Goal: Book appointment/travel/reservation

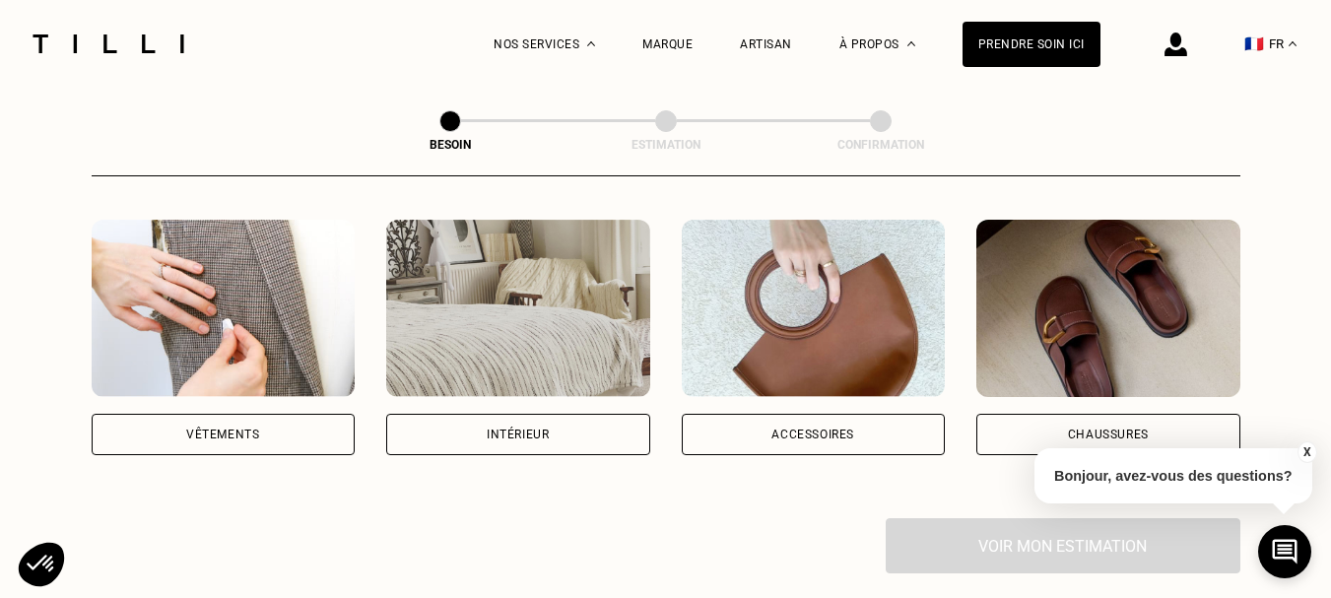
click at [219, 429] on div "Vêtements" at bounding box center [222, 435] width 73 height 12
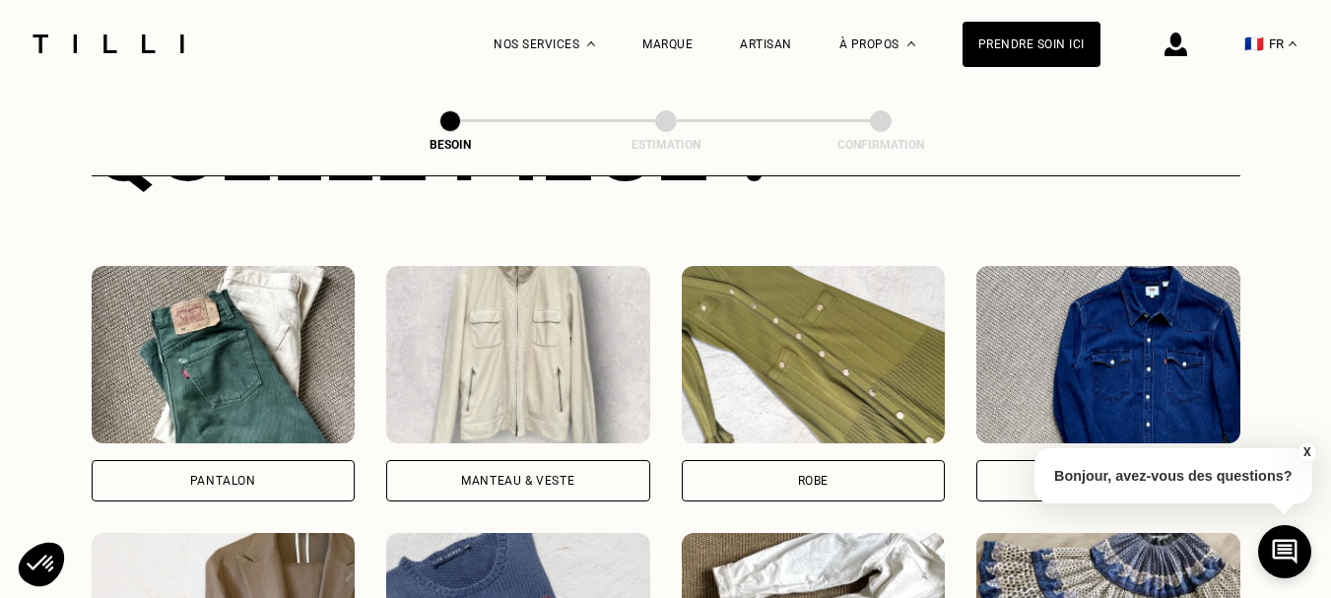
scroll to position [857, 0]
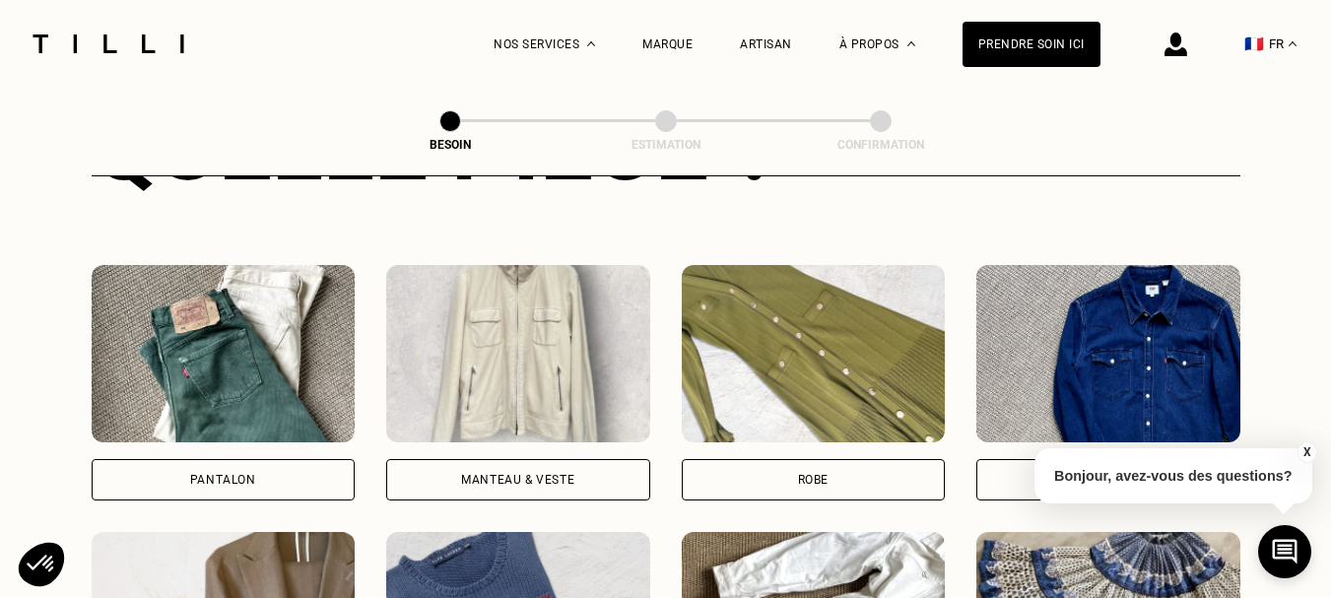
click at [747, 472] on div "Robe" at bounding box center [814, 479] width 264 height 41
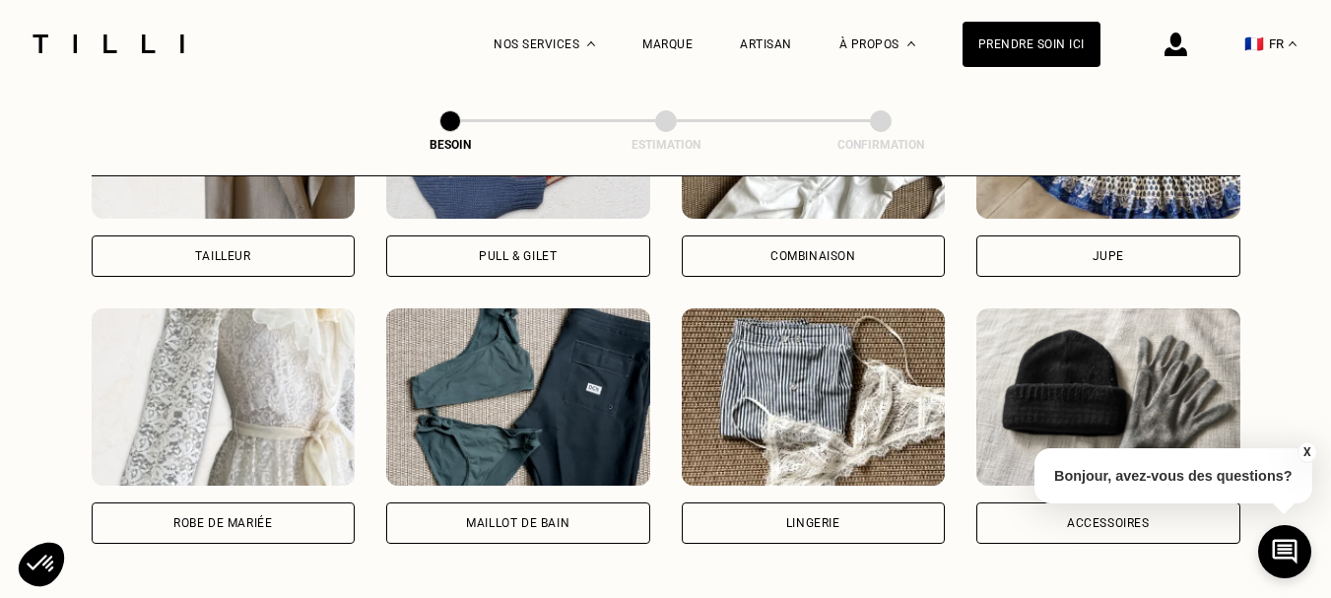
scroll to position [1419, 0]
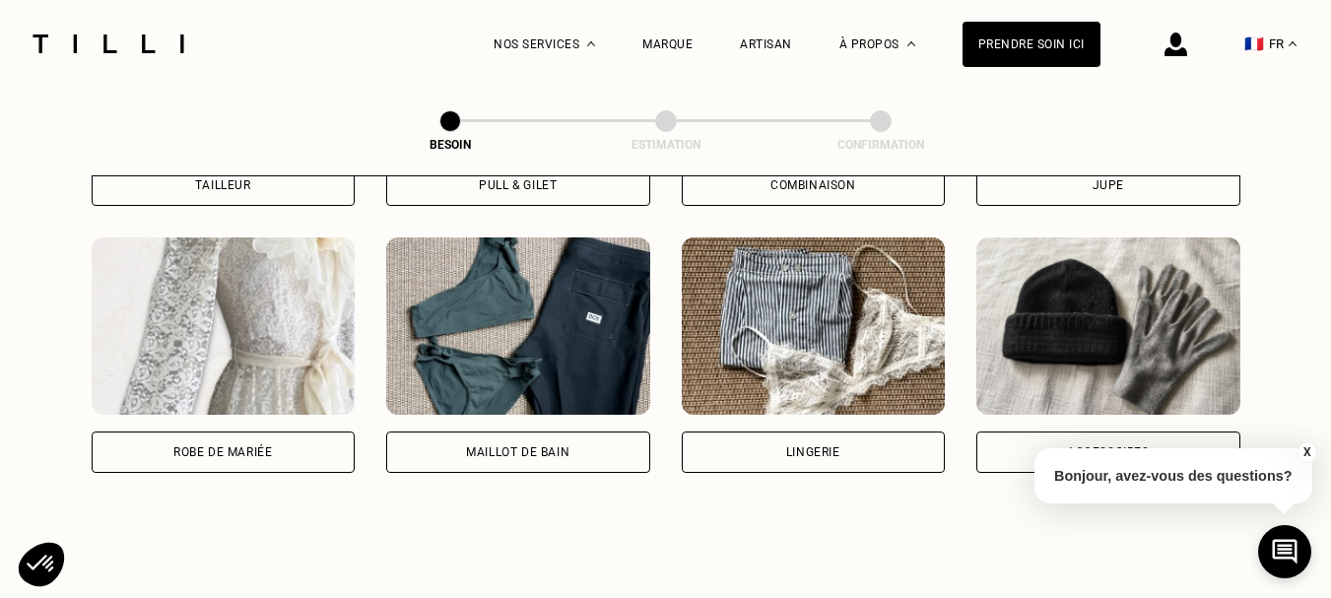
click at [243, 441] on div "Robe de mariée" at bounding box center [224, 452] width 264 height 41
select select "FR"
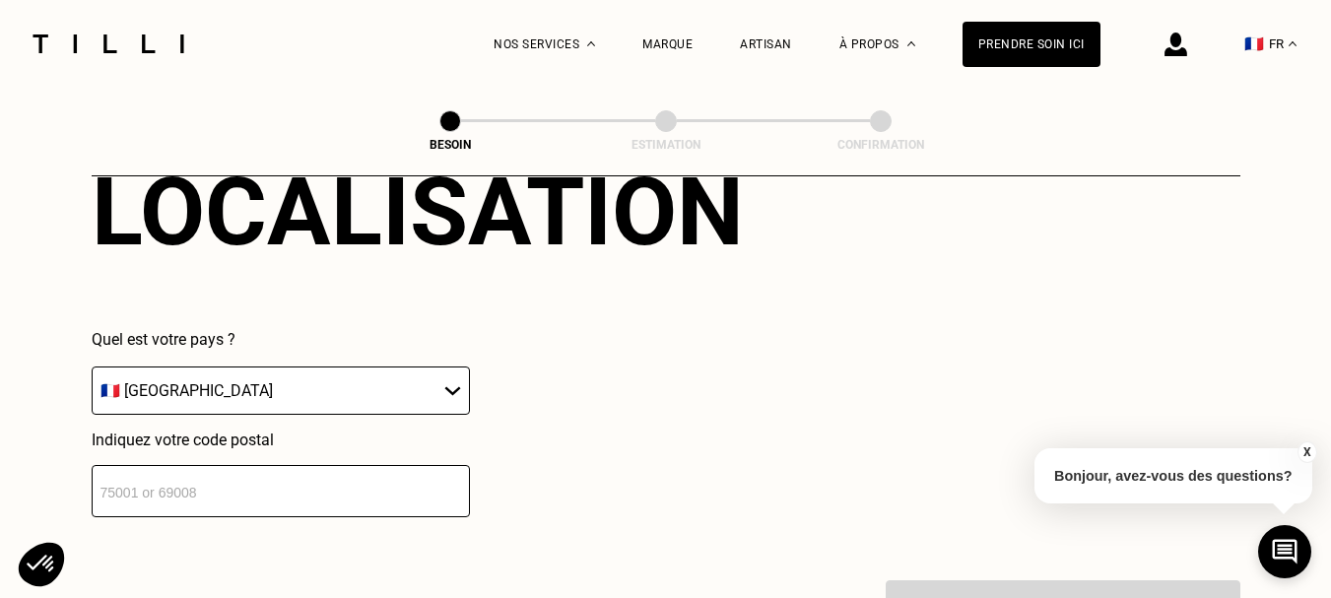
scroll to position [1862, 0]
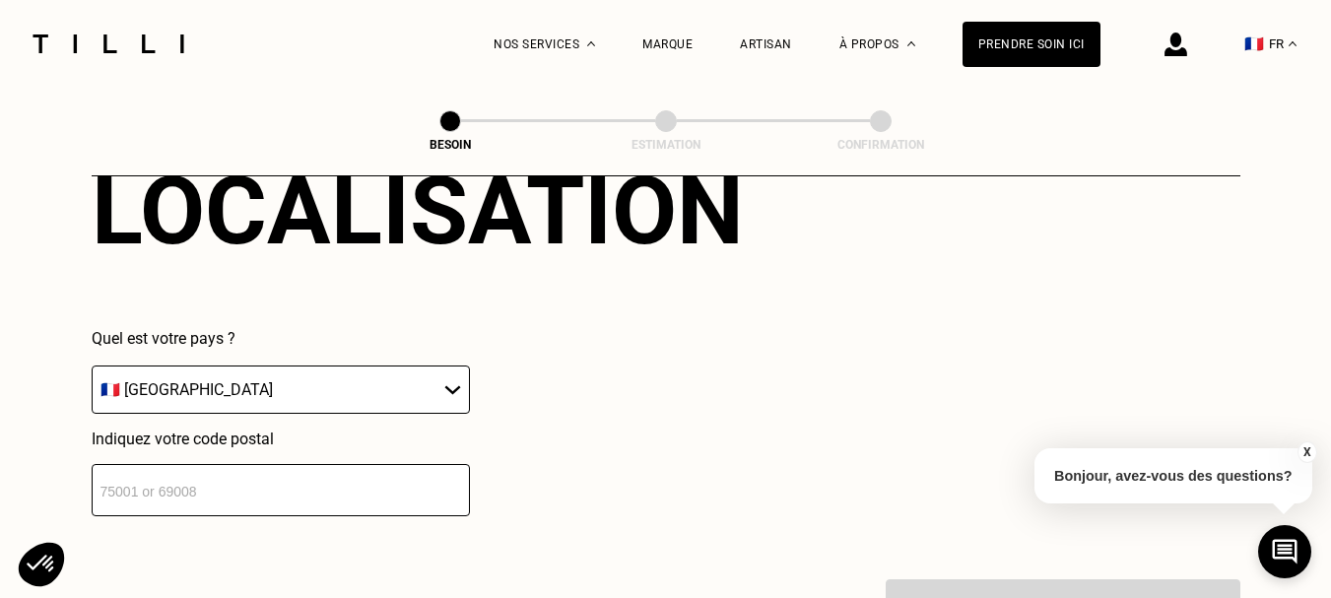
click at [213, 468] on input "number" at bounding box center [281, 490] width 378 height 52
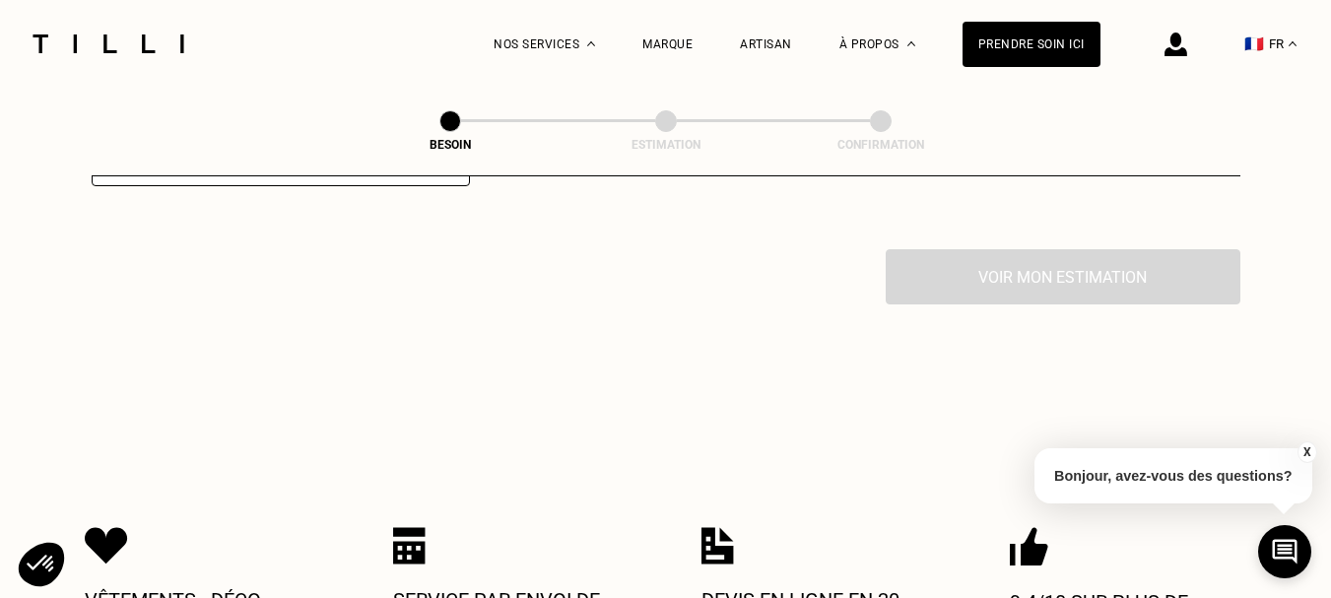
scroll to position [2182, 0]
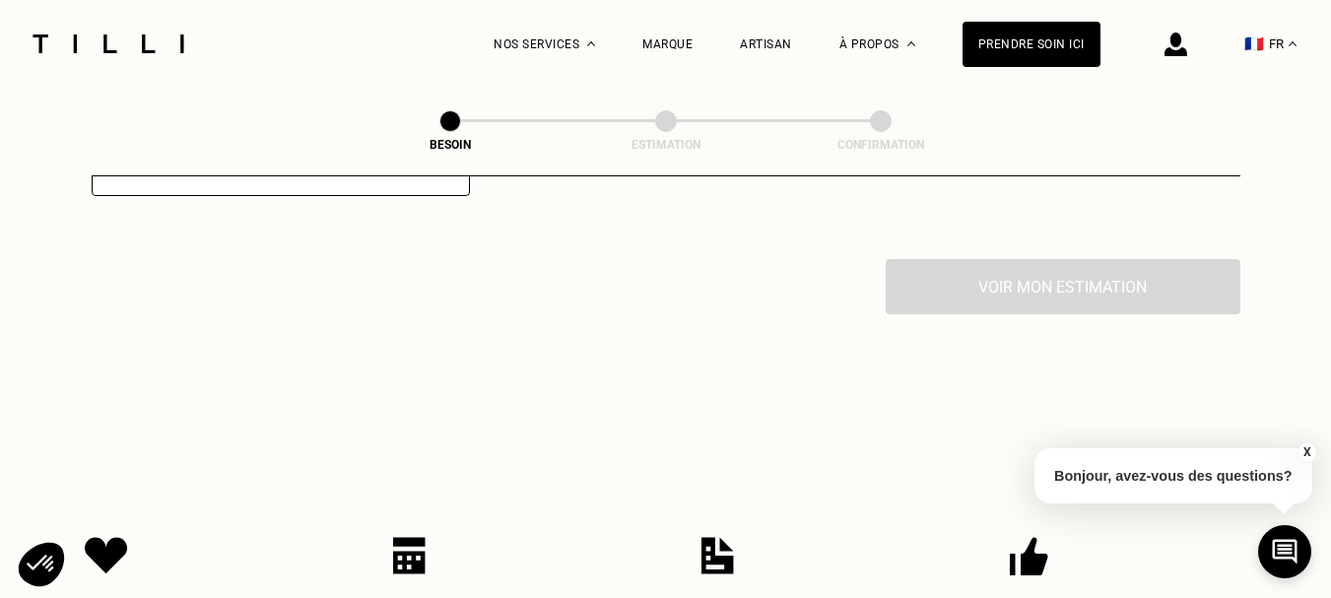
click at [950, 278] on div "Voir mon estimation" at bounding box center [666, 286] width 1149 height 55
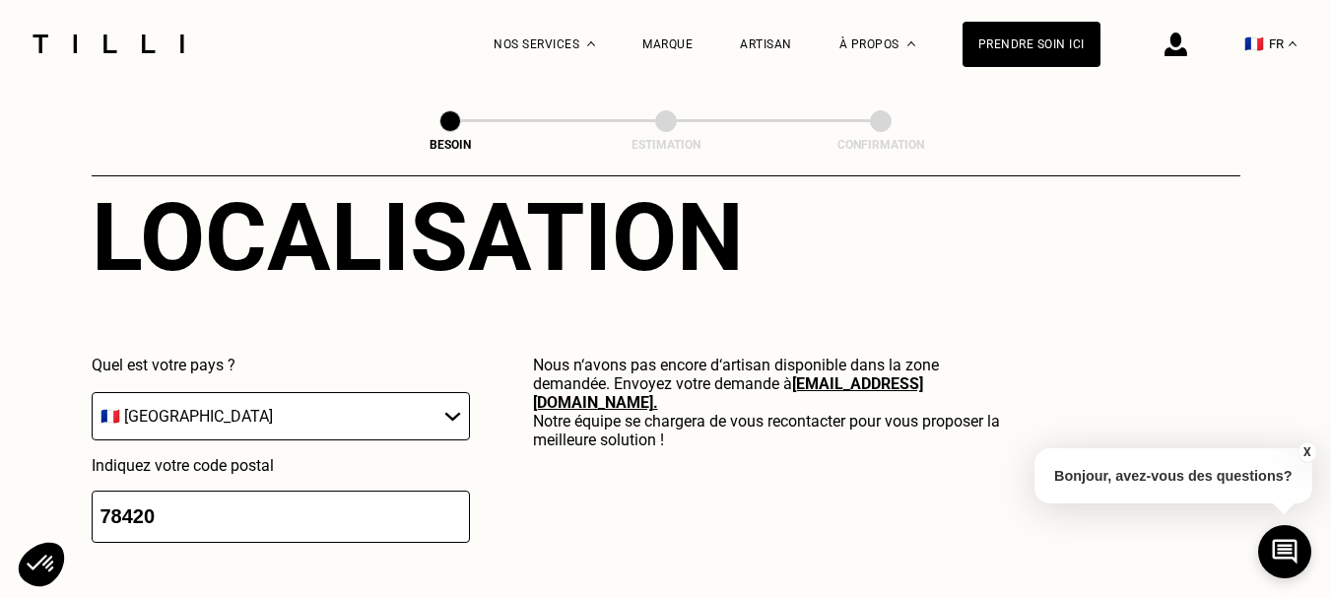
scroll to position [1837, 0]
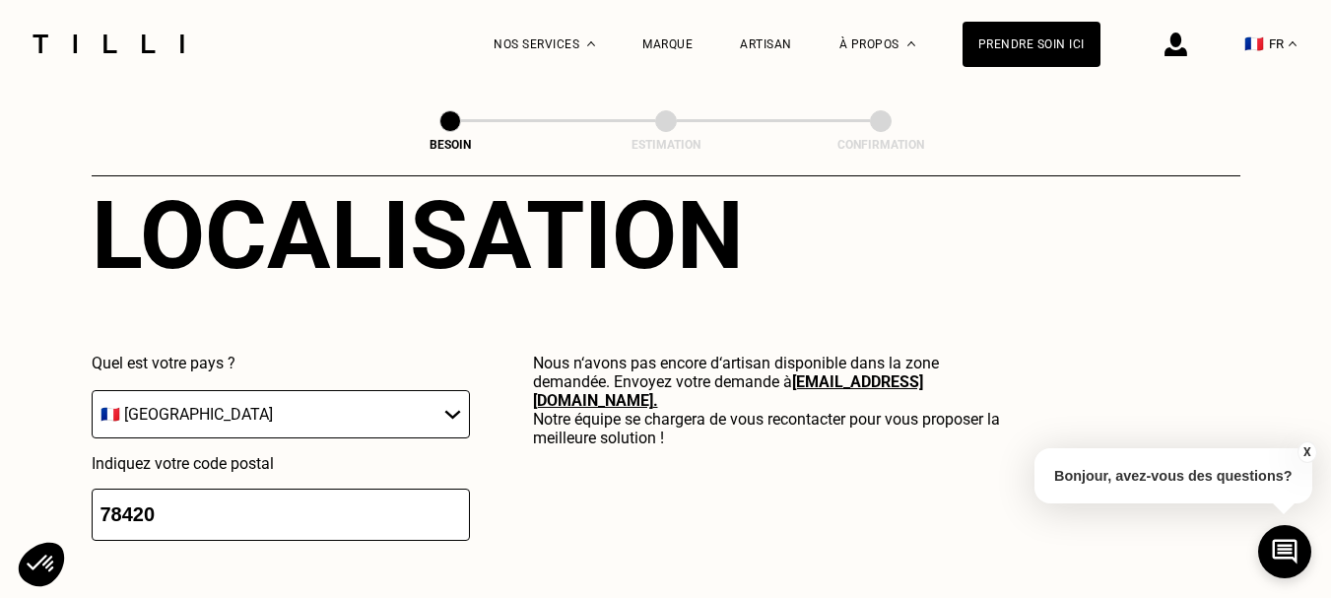
drag, startPoint x: 195, startPoint y: 509, endPoint x: 49, endPoint y: 489, distance: 147.3
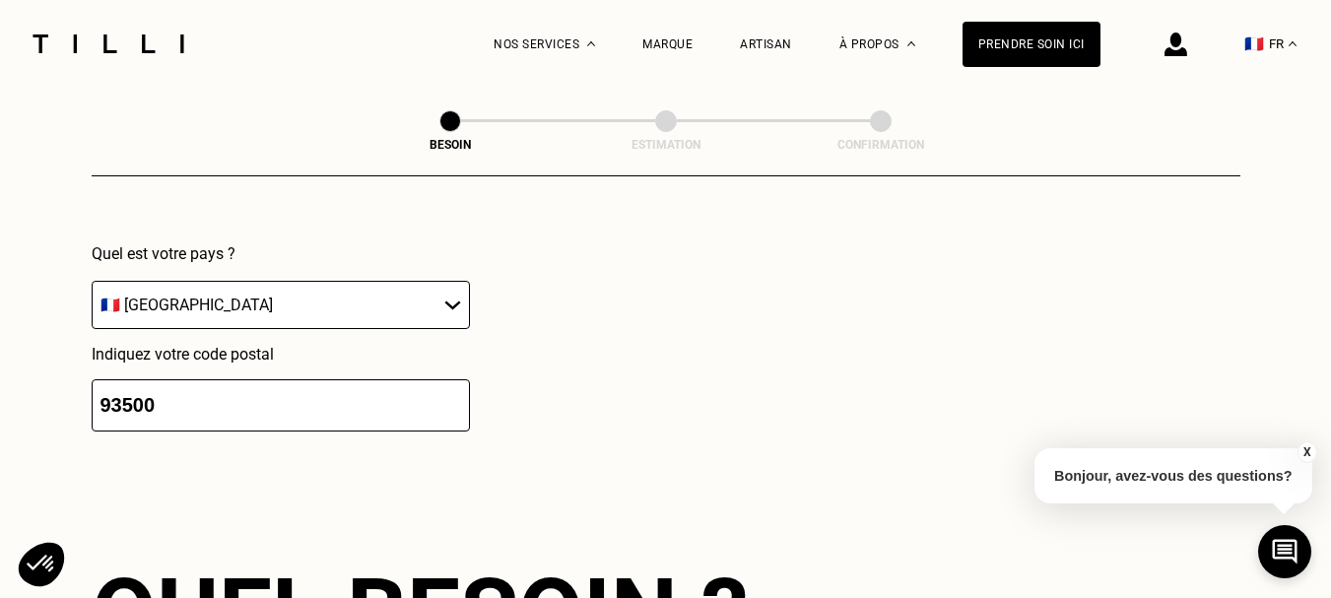
scroll to position [1946, 0]
drag, startPoint x: 177, startPoint y: 377, endPoint x: 93, endPoint y: 368, distance: 85.2
click at [93, 380] on input "93500" at bounding box center [281, 406] width 378 height 52
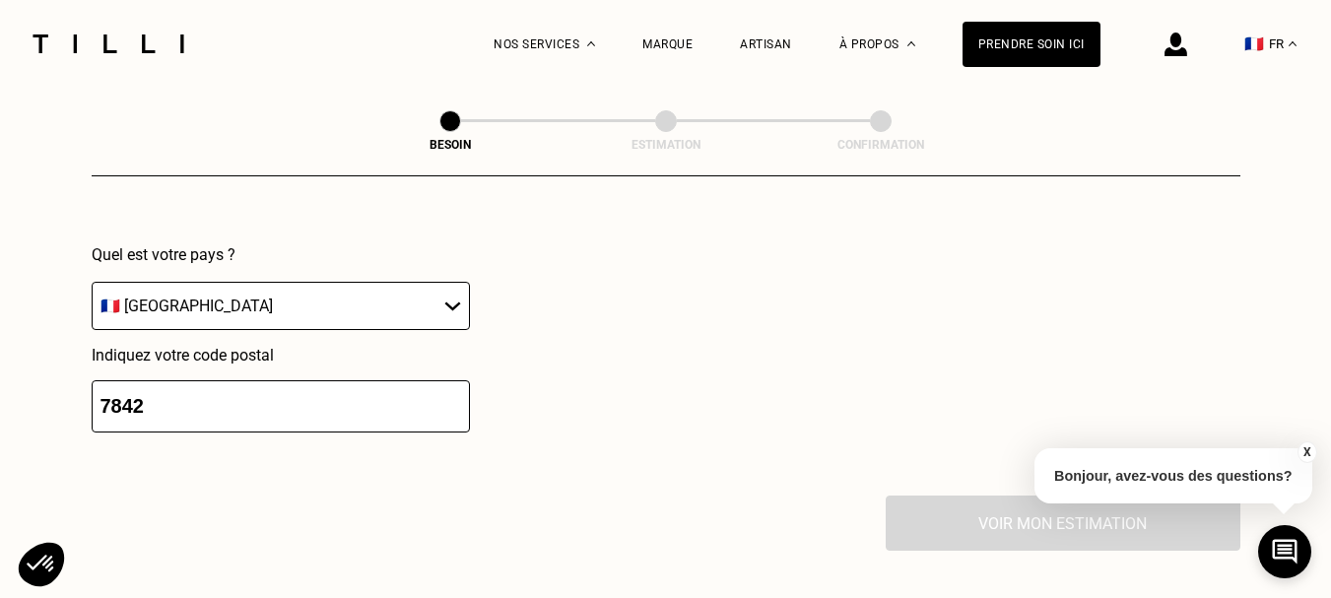
type input "78420"
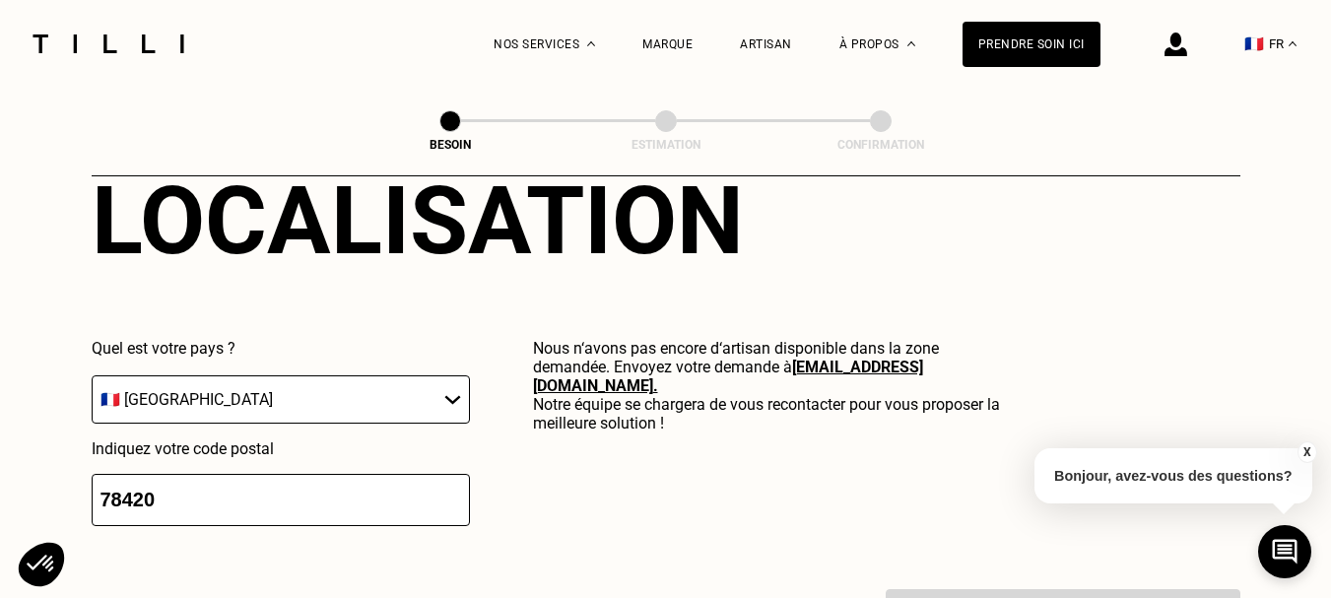
scroll to position [1851, 0]
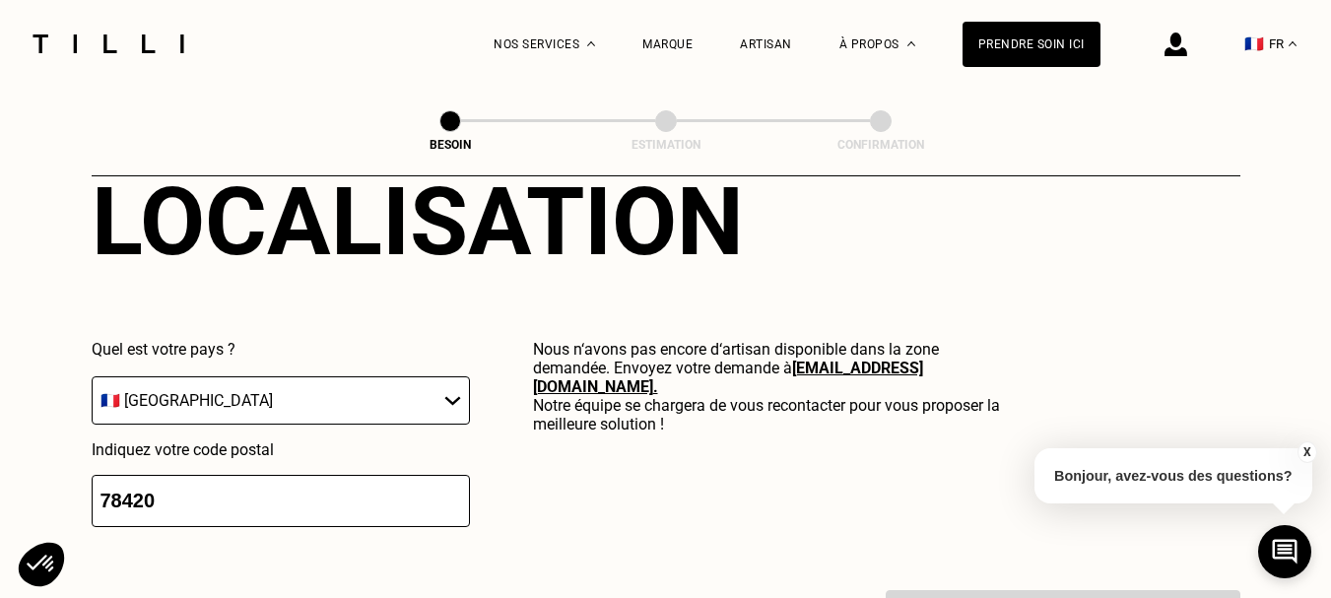
click at [170, 484] on input "78420" at bounding box center [281, 501] width 378 height 52
drag, startPoint x: 178, startPoint y: 487, endPoint x: 82, endPoint y: 482, distance: 96.7
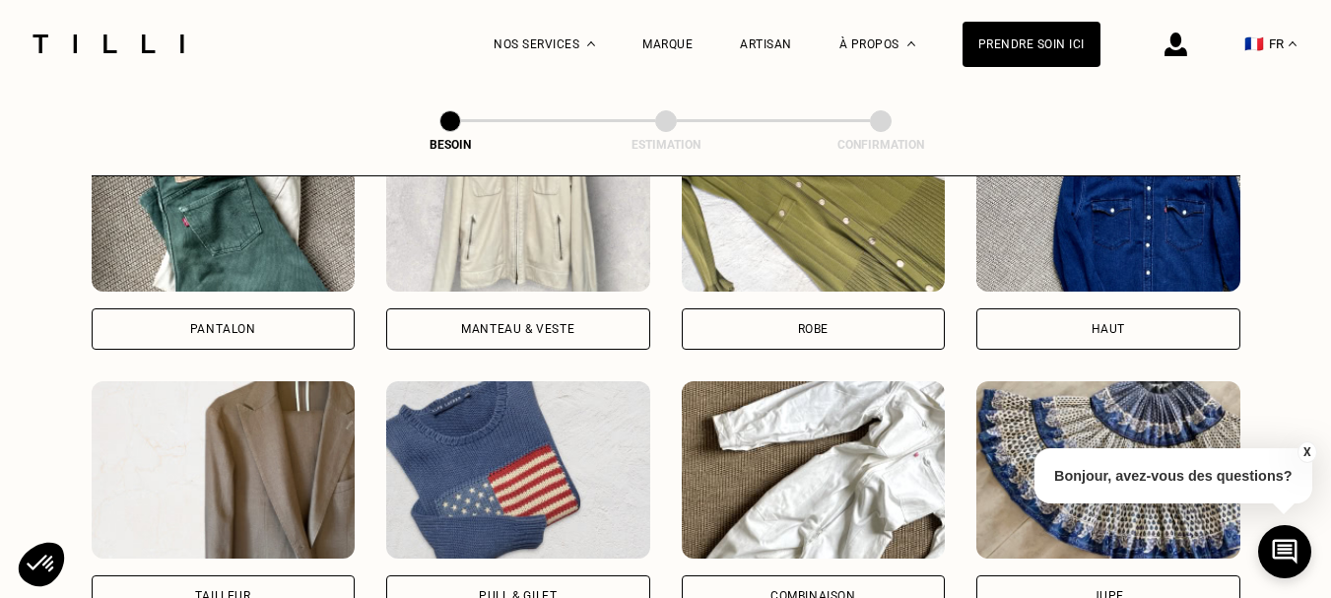
scroll to position [1007, 0]
